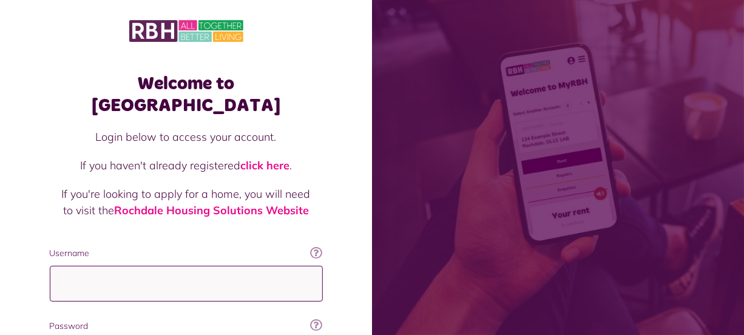
type input "**********"
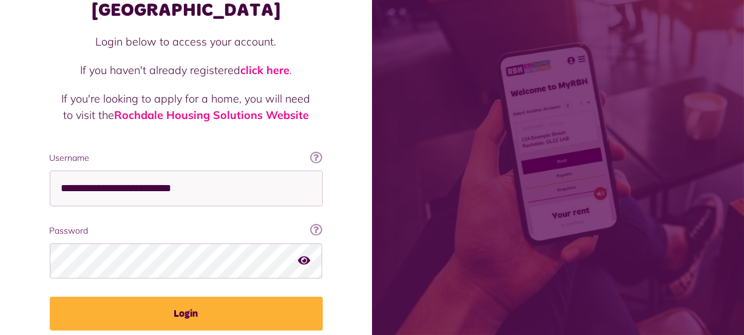
scroll to position [131, 0]
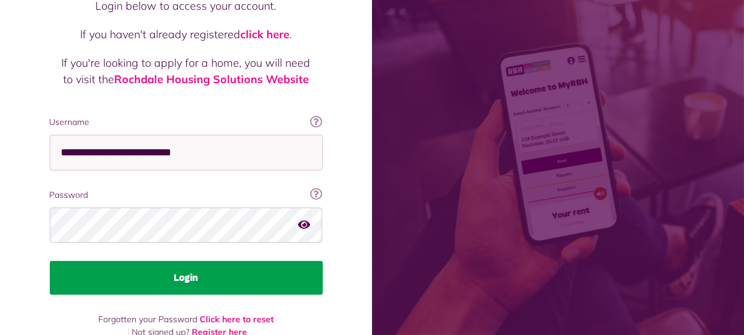
click at [226, 261] on button "Login" at bounding box center [186, 278] width 273 height 34
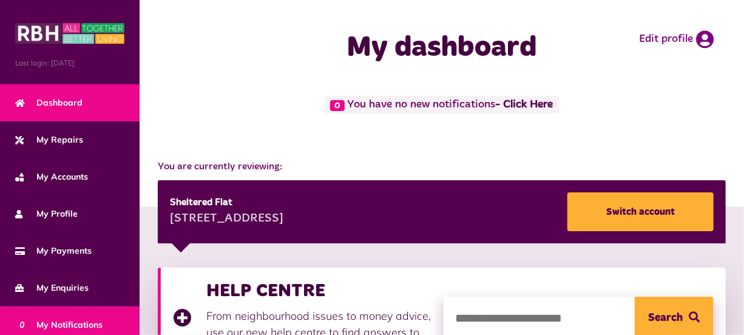
click at [101, 312] on link "0 My Notifications" at bounding box center [70, 324] width 140 height 37
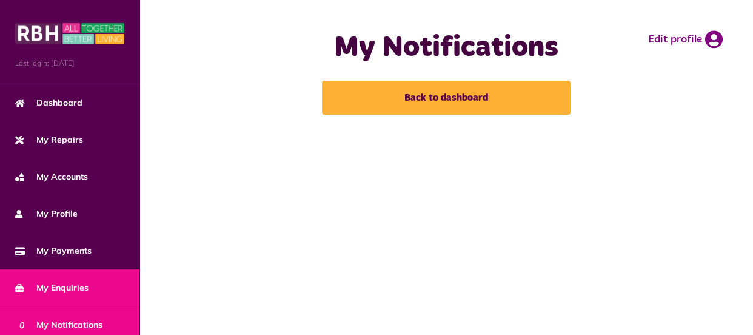
click at [72, 286] on span "My Enquiries" at bounding box center [51, 287] width 73 height 13
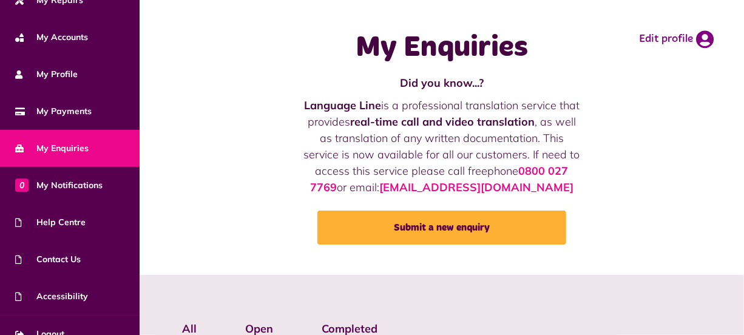
scroll to position [156, 0]
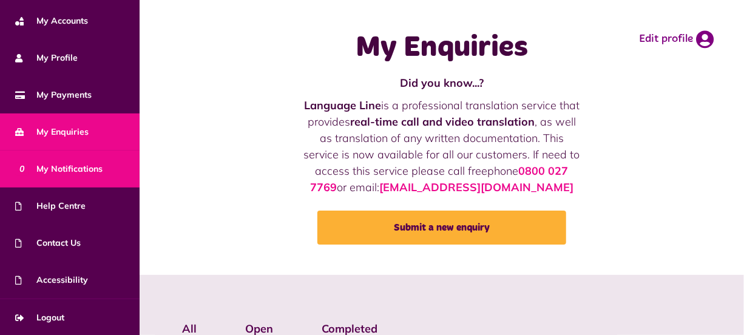
click at [103, 170] on link "0 My Notifications" at bounding box center [70, 168] width 140 height 37
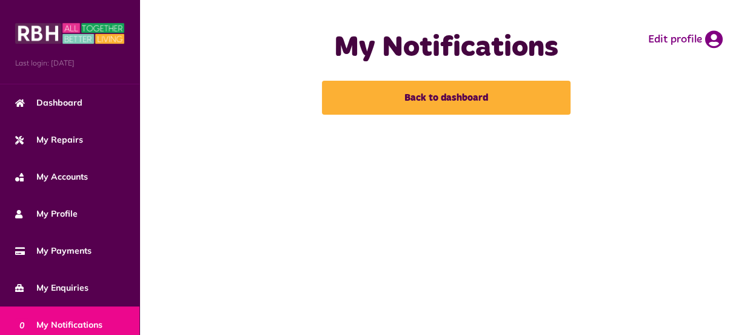
click at [746, 329] on main "My Notifications Back to dashboard Edit profile" at bounding box center [447, 167] width 614 height 335
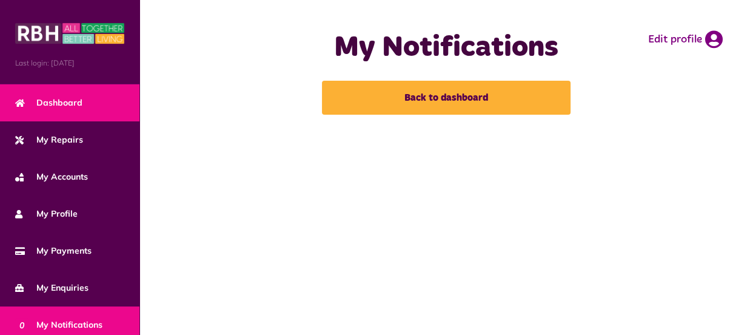
click at [64, 98] on span "Dashboard" at bounding box center [48, 102] width 67 height 13
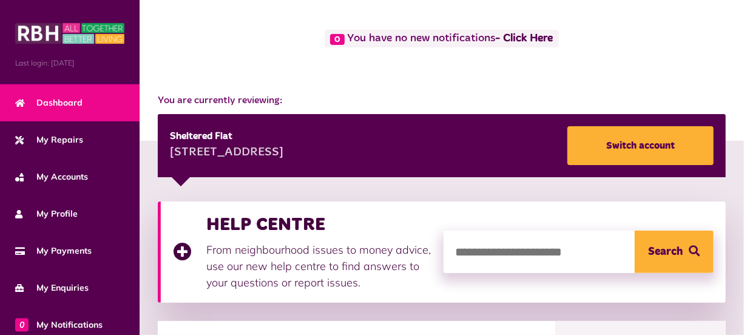
scroll to position [88, 0]
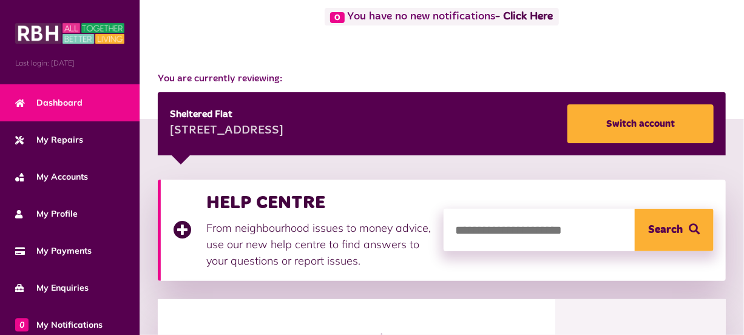
click at [569, 232] on input "search" at bounding box center [578, 230] width 271 height 42
type input "**********"
click at [657, 226] on span "Search" at bounding box center [666, 230] width 35 height 42
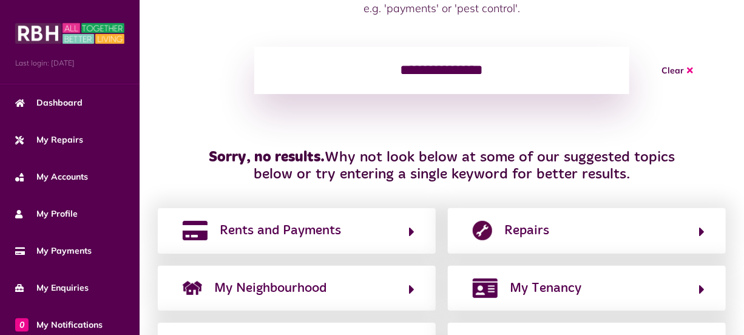
scroll to position [161, 0]
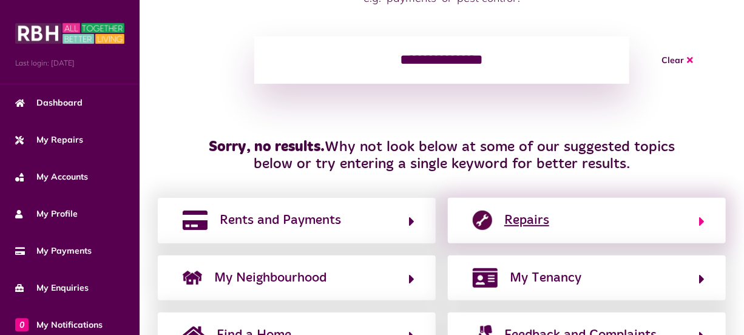
click at [693, 218] on button "Repairs" at bounding box center [586, 220] width 235 height 21
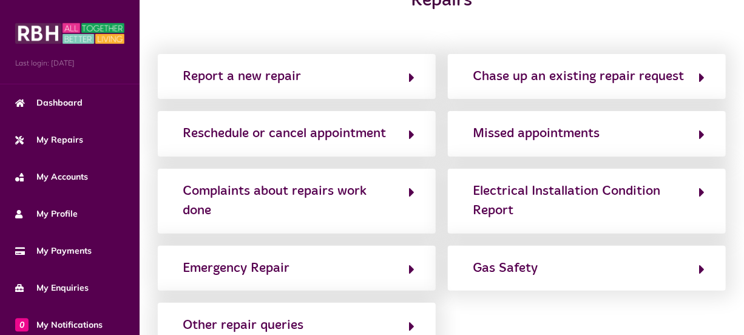
scroll to position [73, 0]
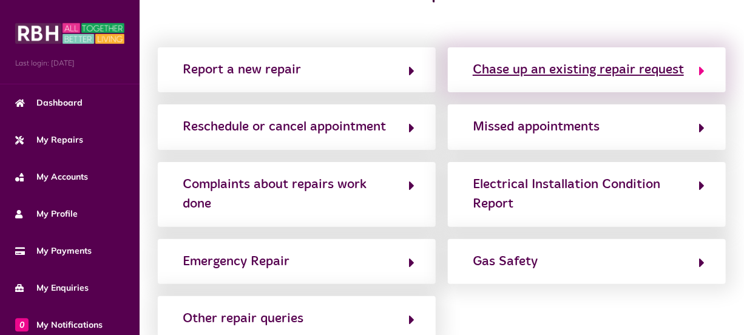
click at [632, 66] on div "Chase up an existing repair request" at bounding box center [578, 69] width 211 height 19
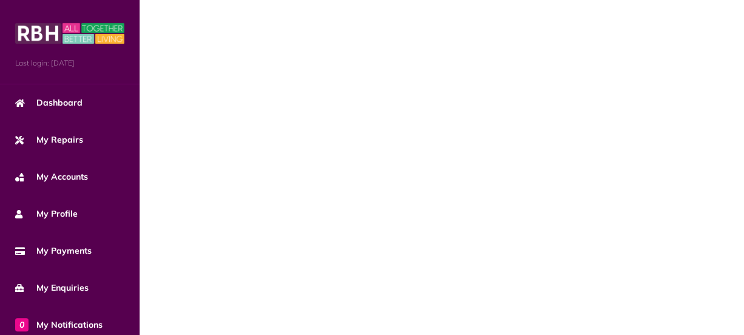
scroll to position [0, 0]
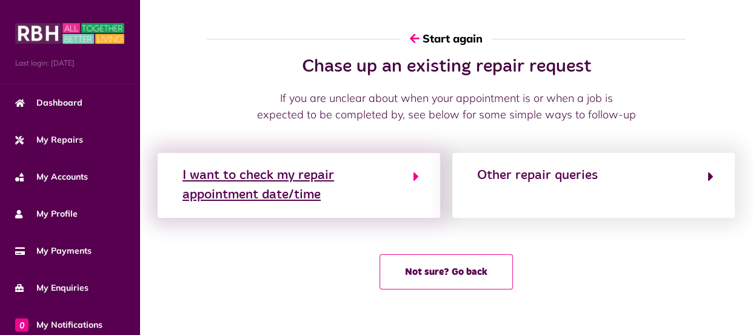
click at [412, 178] on button "I want to check my repair appointment date/time" at bounding box center [299, 185] width 240 height 41
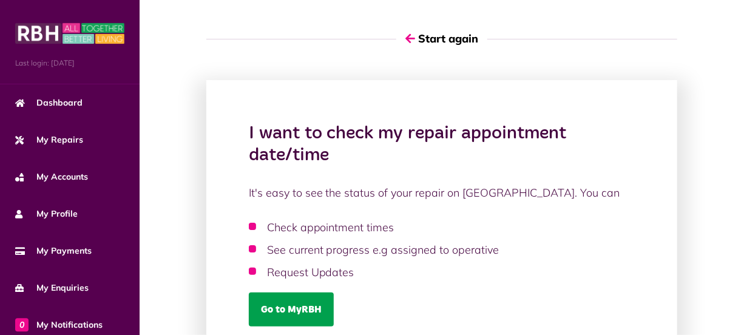
click at [295, 309] on link "Go to MyRBH" at bounding box center [291, 309] width 85 height 34
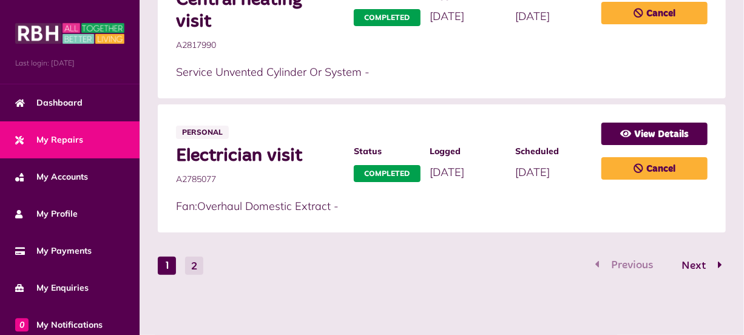
scroll to position [983, 0]
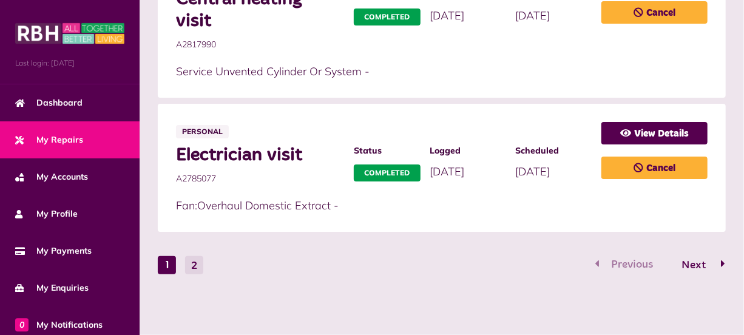
click at [716, 264] on button "Next" at bounding box center [697, 266] width 57 height 18
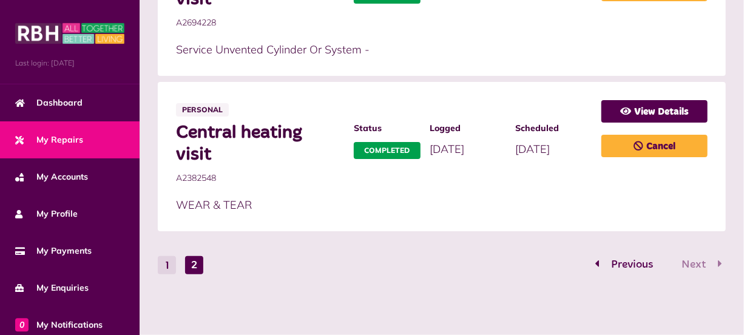
scroll to position [425, 0]
click at [716, 264] on div "Previous Next" at bounding box center [658, 264] width 135 height 19
click at [77, 141] on span "My Repairs" at bounding box center [49, 139] width 68 height 13
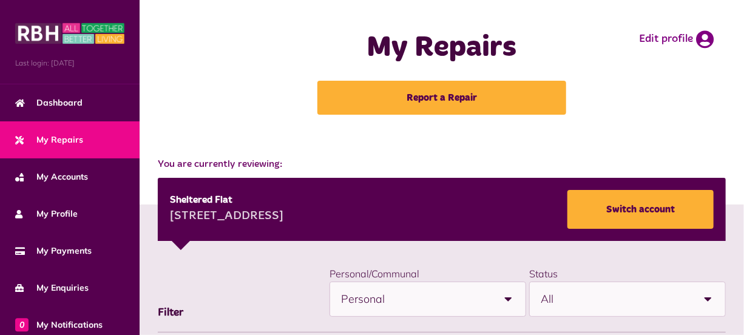
scroll to position [292, 0]
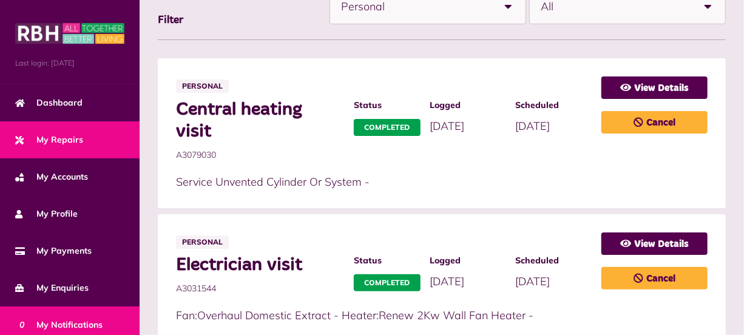
click at [89, 324] on span "0 My Notifications" at bounding box center [58, 325] width 87 height 13
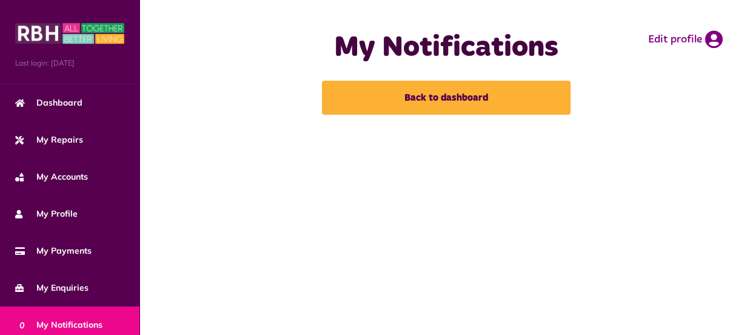
click at [749, 320] on main "My Notifications Back to dashboard Edit profile" at bounding box center [447, 167] width 614 height 335
click at [744, 301] on main "My Notifications Back to dashboard Edit profile" at bounding box center [447, 167] width 614 height 335
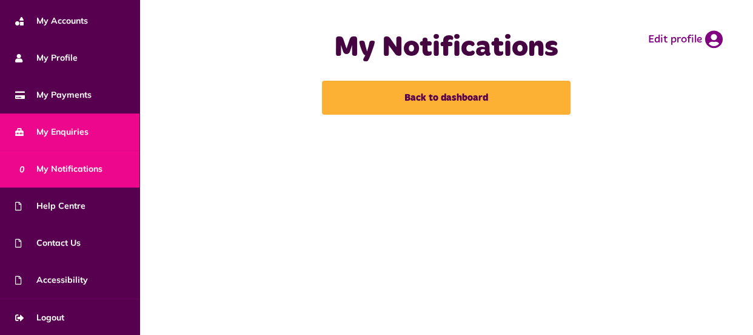
click at [79, 130] on span "My Enquiries" at bounding box center [51, 132] width 73 height 13
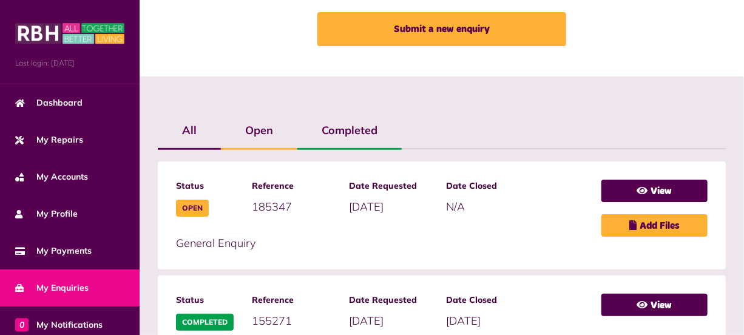
scroll to position [220, 0]
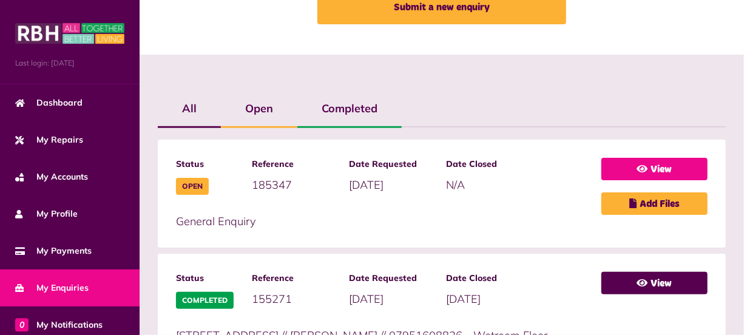
click at [678, 169] on link "View" at bounding box center [654, 169] width 106 height 22
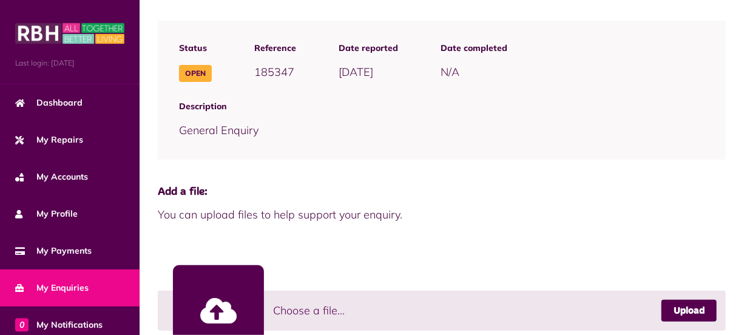
scroll to position [154, 0]
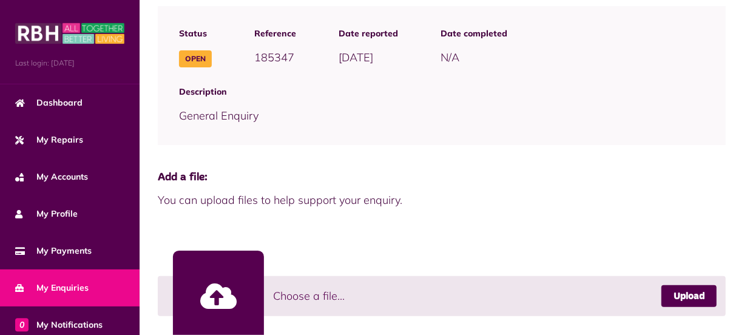
click at [196, 59] on span "Open" at bounding box center [195, 58] width 33 height 17
click at [196, 57] on span "Open" at bounding box center [195, 58] width 33 height 17
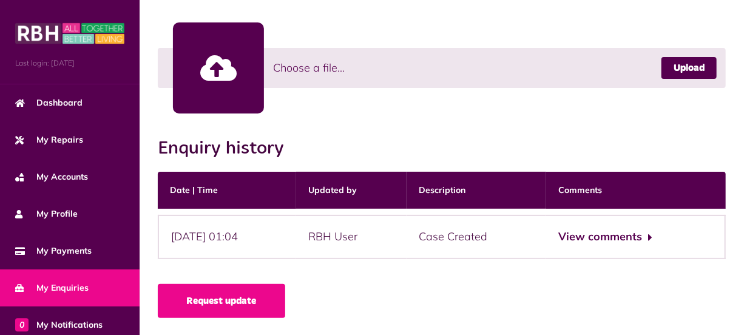
scroll to position [383, 0]
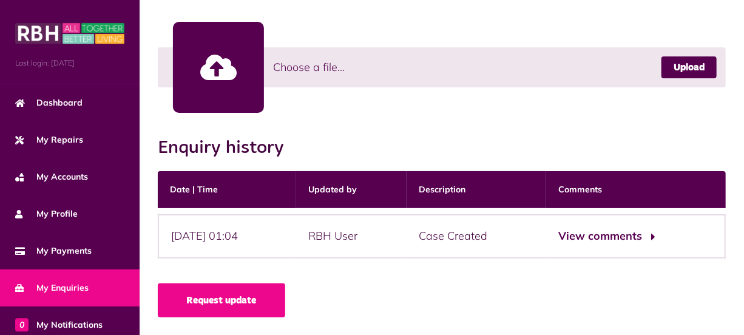
click at [625, 236] on button "View comments" at bounding box center [605, 237] width 94 height 18
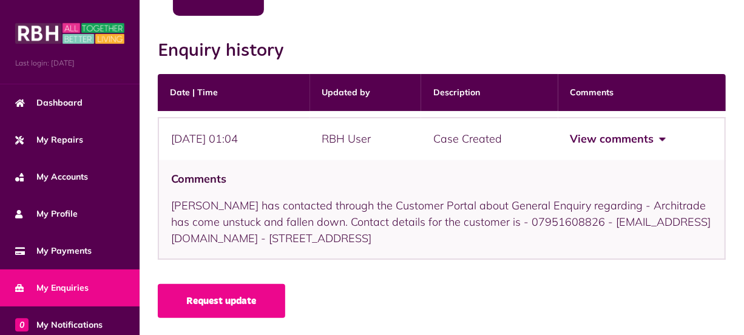
scroll to position [480, 0]
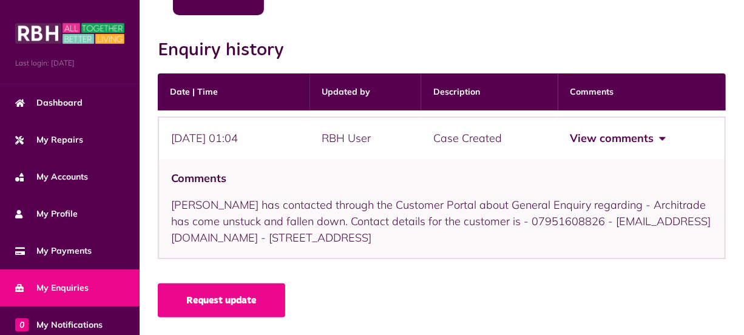
click at [312, 226] on div "Comments Mr Barry Crompton has contacted through the Customer Portal about Gene…" at bounding box center [442, 210] width 568 height 100
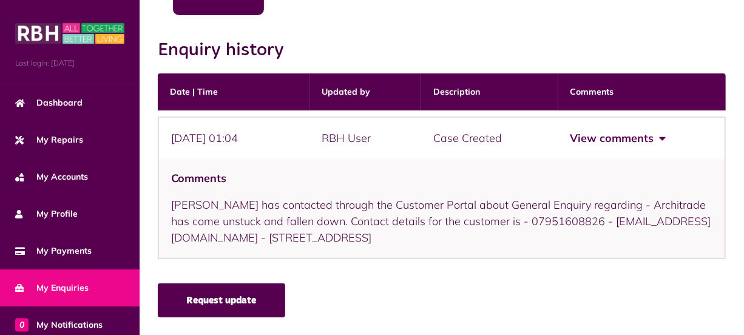
click at [253, 296] on link "Request update" at bounding box center [221, 300] width 127 height 34
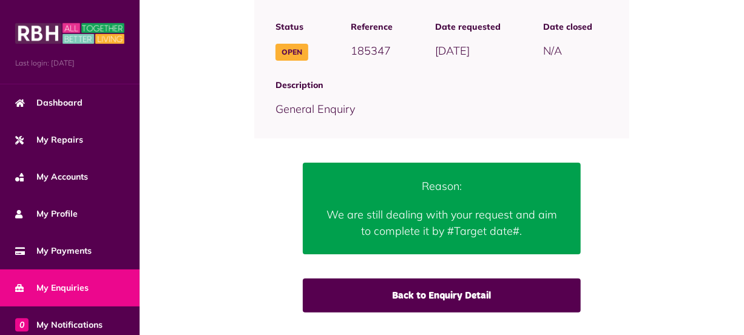
scroll to position [147, 0]
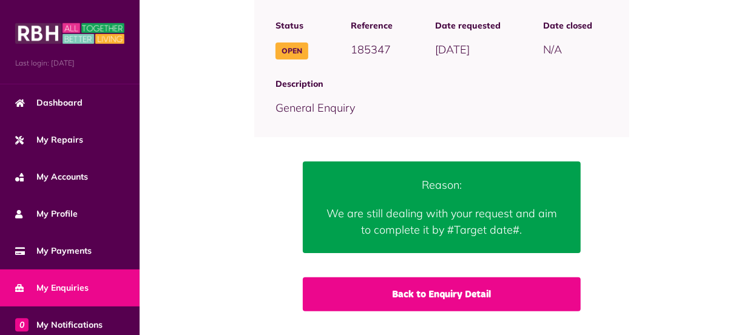
click at [480, 292] on link "Back to Enquiry Detail" at bounding box center [442, 294] width 278 height 34
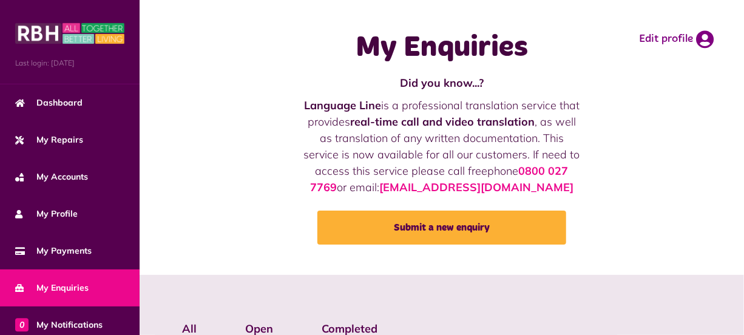
scroll to position [292, 0]
